Goal: Check status: Check status

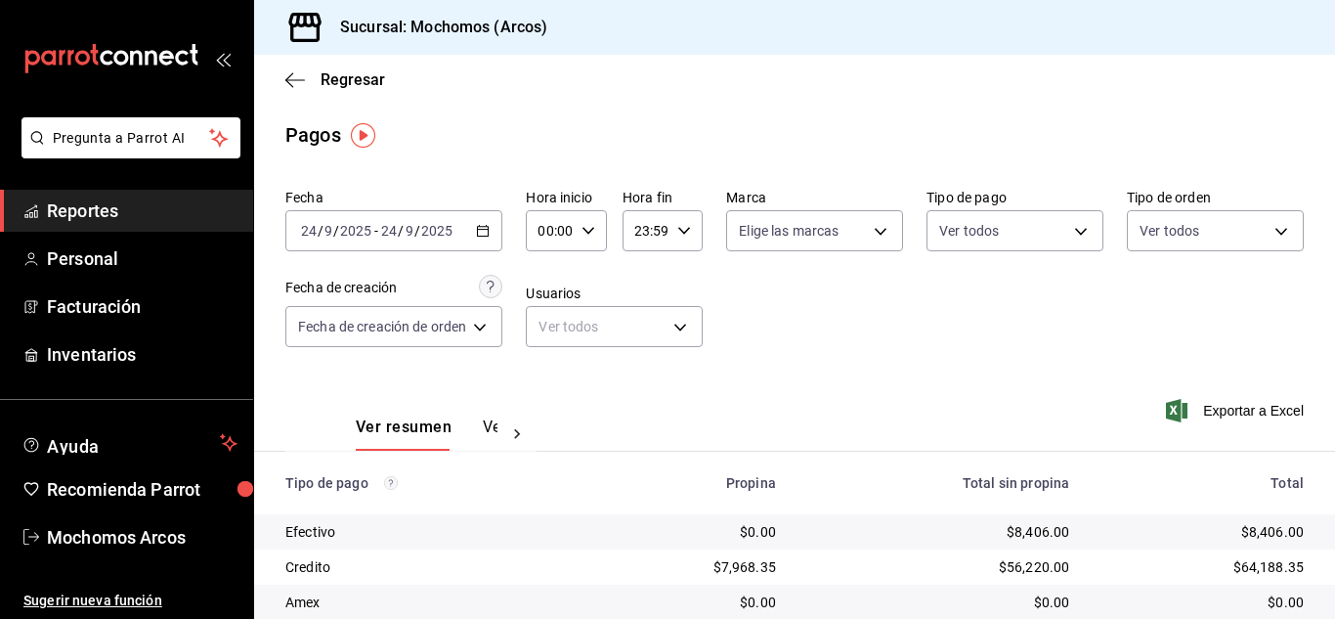
click at [602, 225] on div "00:00 Hora inicio" at bounding box center [566, 230] width 80 height 41
click at [498, 233] on div at bounding box center [667, 309] width 1335 height 619
click at [490, 235] on icon "button" at bounding box center [483, 231] width 14 height 14
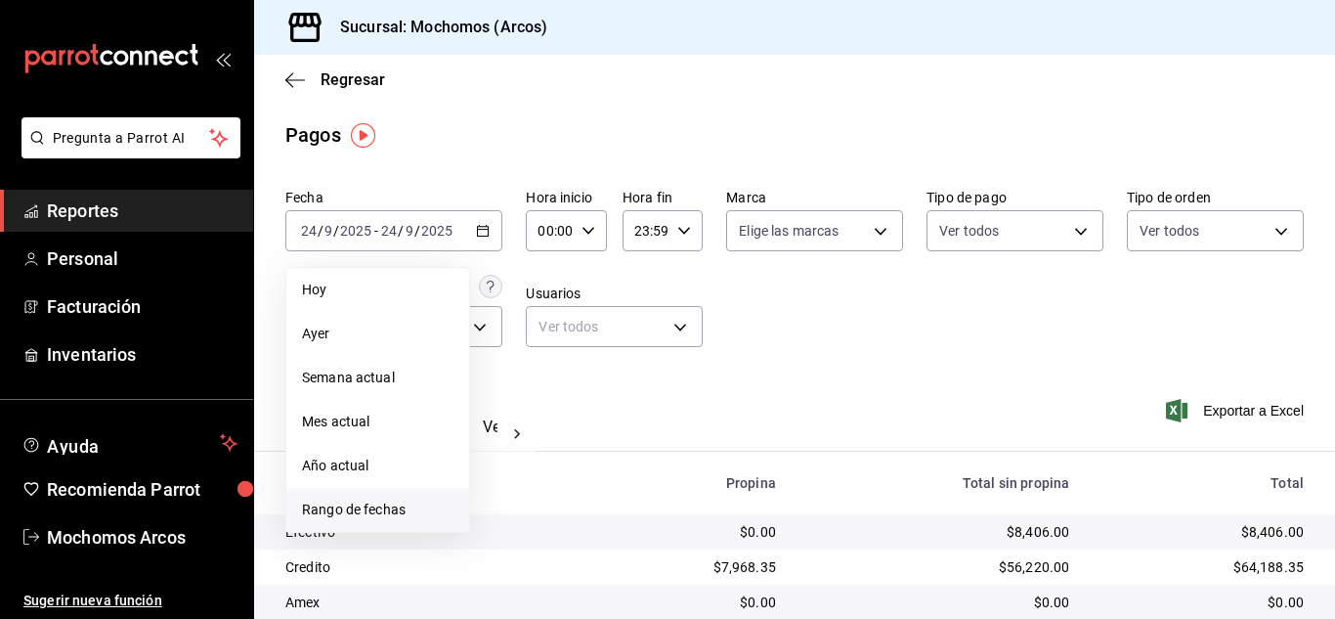
click at [388, 510] on span "Rango de fechas" at bounding box center [378, 510] width 152 height 21
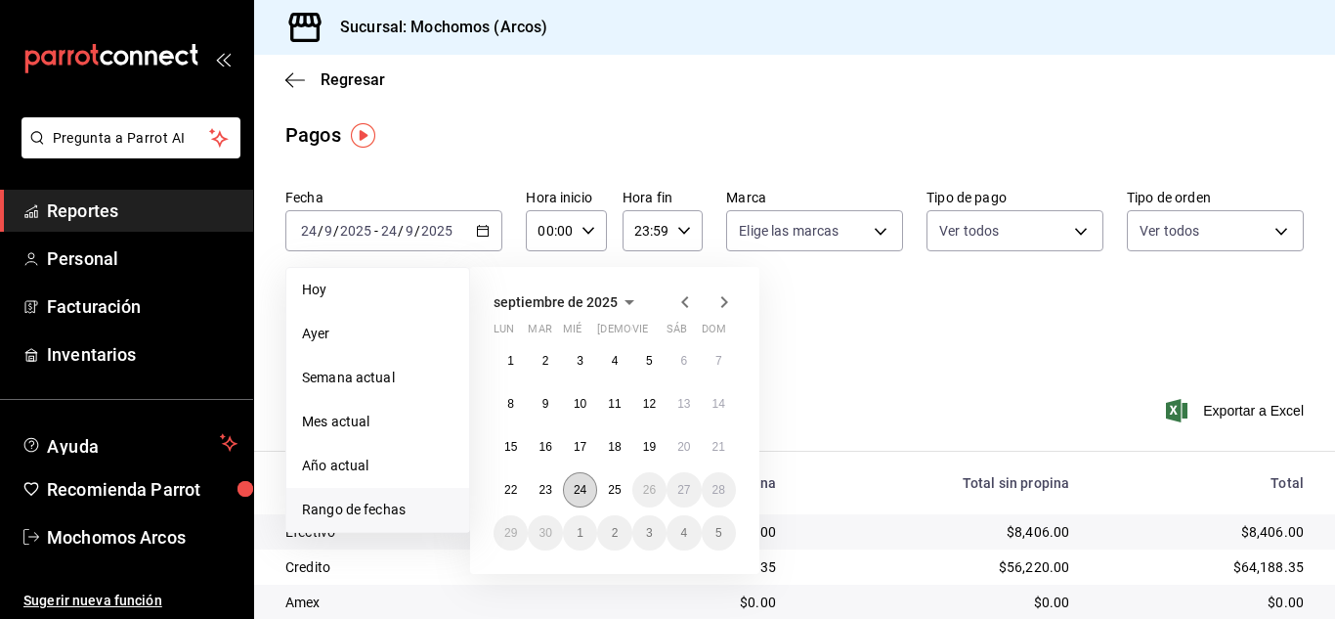
click at [580, 495] on abbr "24" at bounding box center [580, 490] width 13 height 14
click at [618, 491] on abbr "25" at bounding box center [614, 490] width 13 height 14
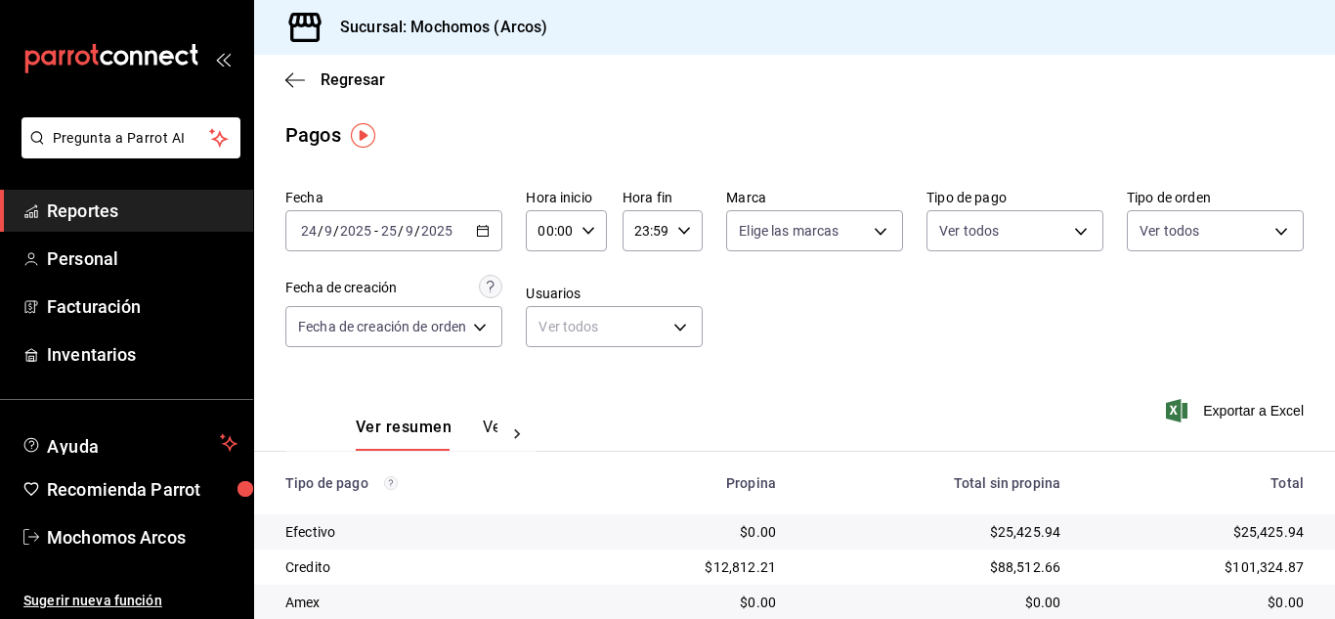
click at [594, 218] on div "00:00 Hora inicio" at bounding box center [566, 230] width 80 height 41
click at [545, 354] on span "10" at bounding box center [549, 359] width 8 height 16
type input "10:00"
click at [834, 335] on div at bounding box center [667, 309] width 1335 height 619
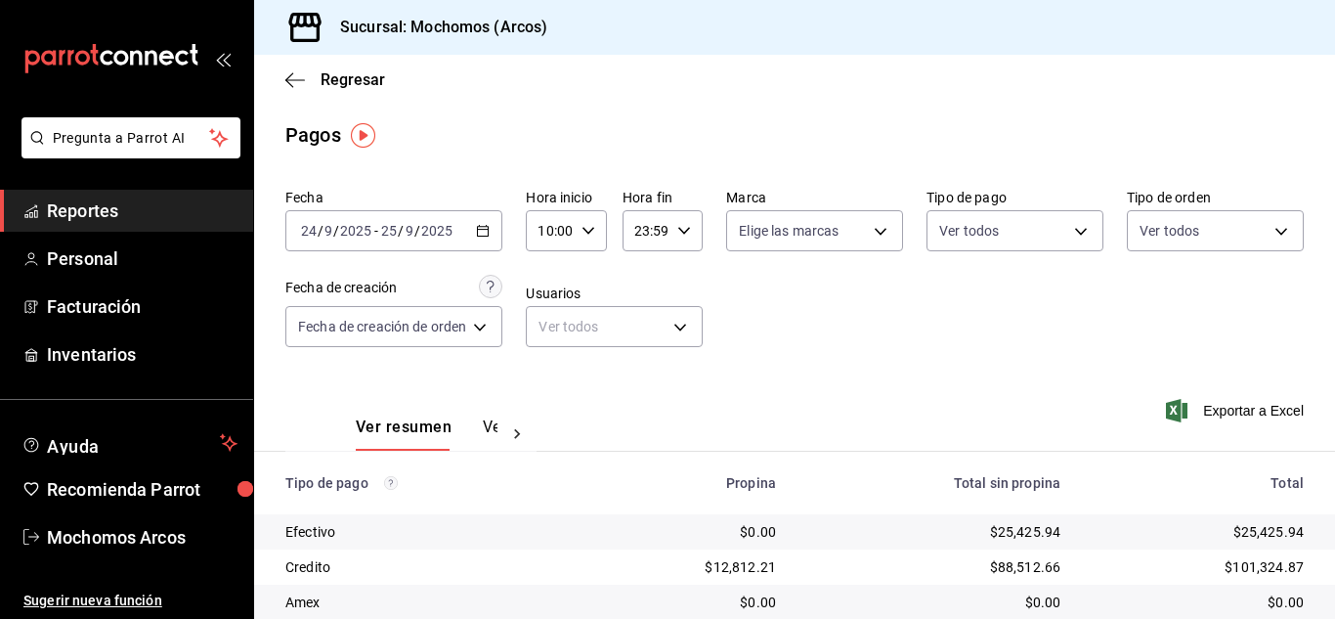
click at [586, 221] on div "10:00 Hora inicio" at bounding box center [566, 230] width 80 height 41
click at [548, 377] on span "12" at bounding box center [549, 375] width 8 height 16
type input "12:00"
click at [830, 336] on div at bounding box center [667, 309] width 1335 height 619
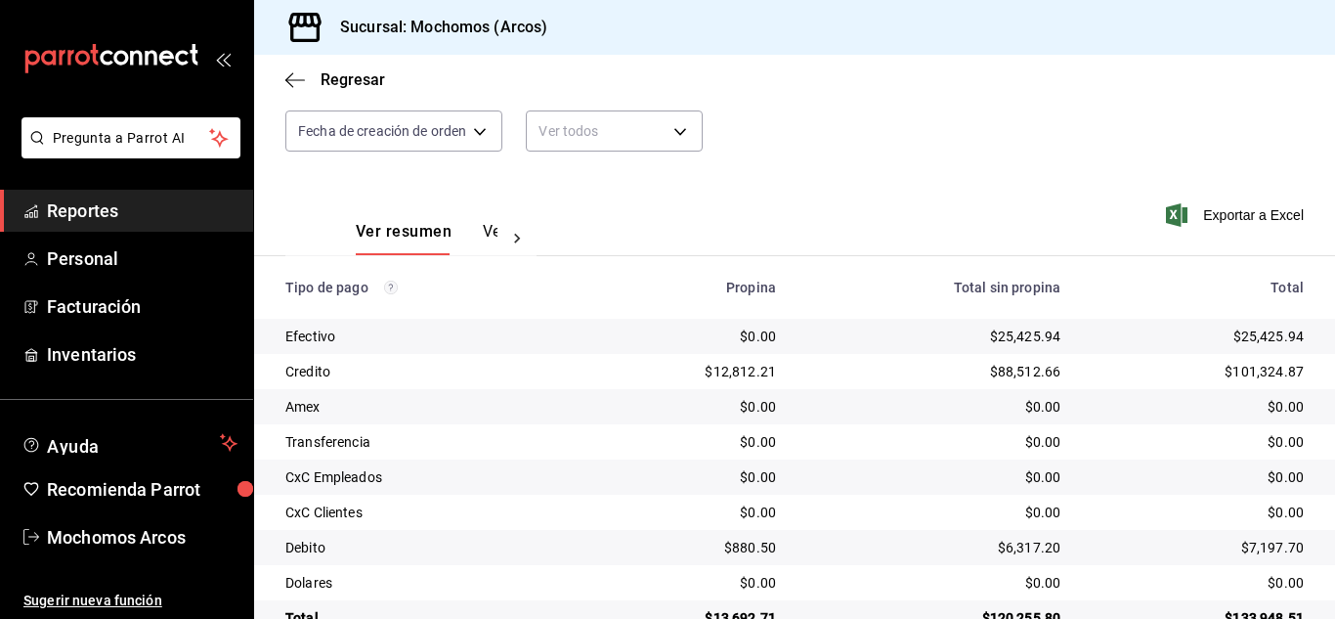
scroll to position [244, 0]
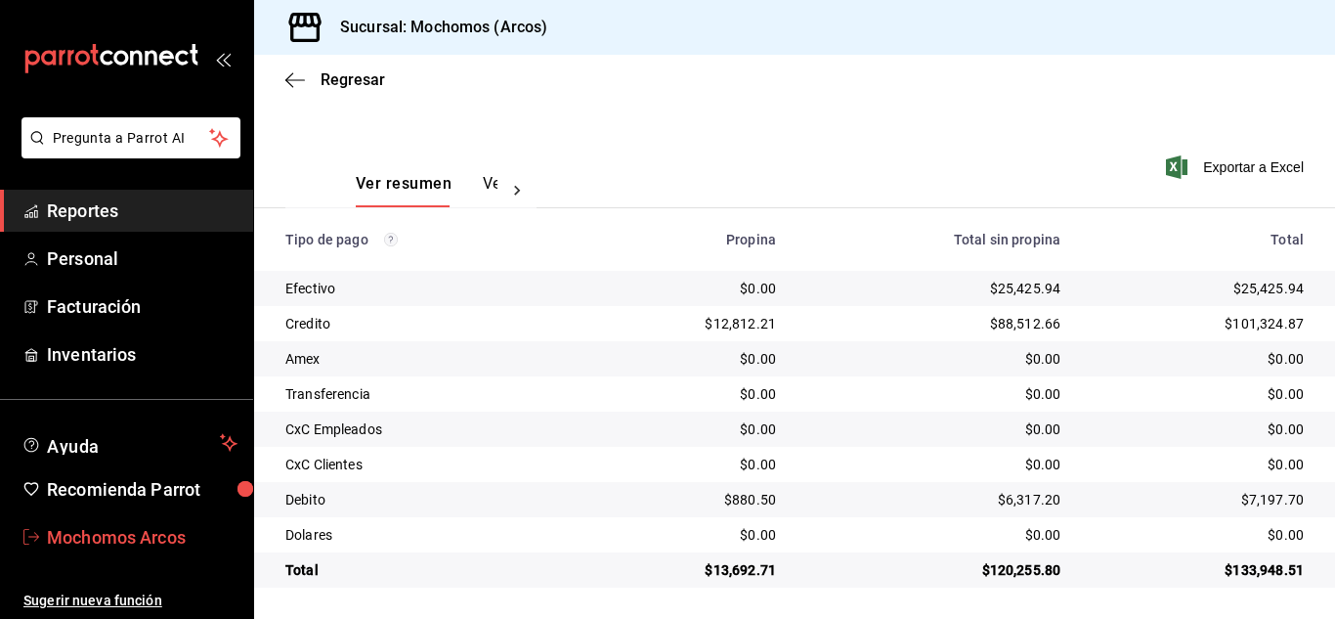
click at [158, 530] on span "Mochomos Arcos" at bounding box center [142, 537] width 191 height 26
